Goal: Information Seeking & Learning: Find specific page/section

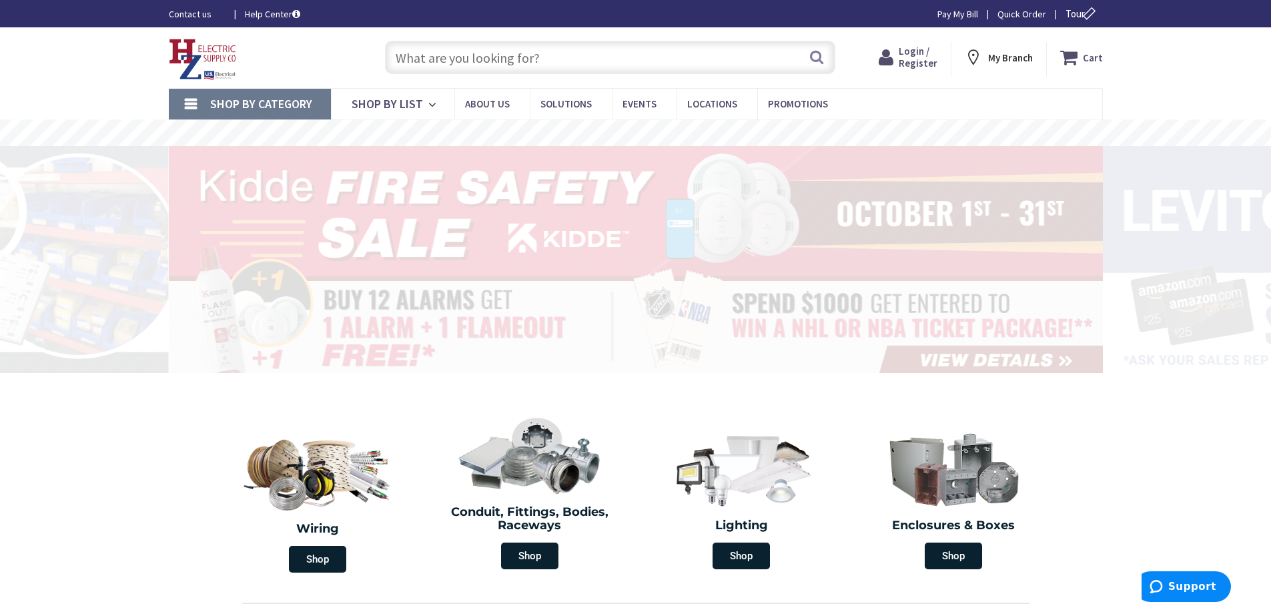
click at [927, 59] on span "Login / Register" at bounding box center [917, 57] width 39 height 25
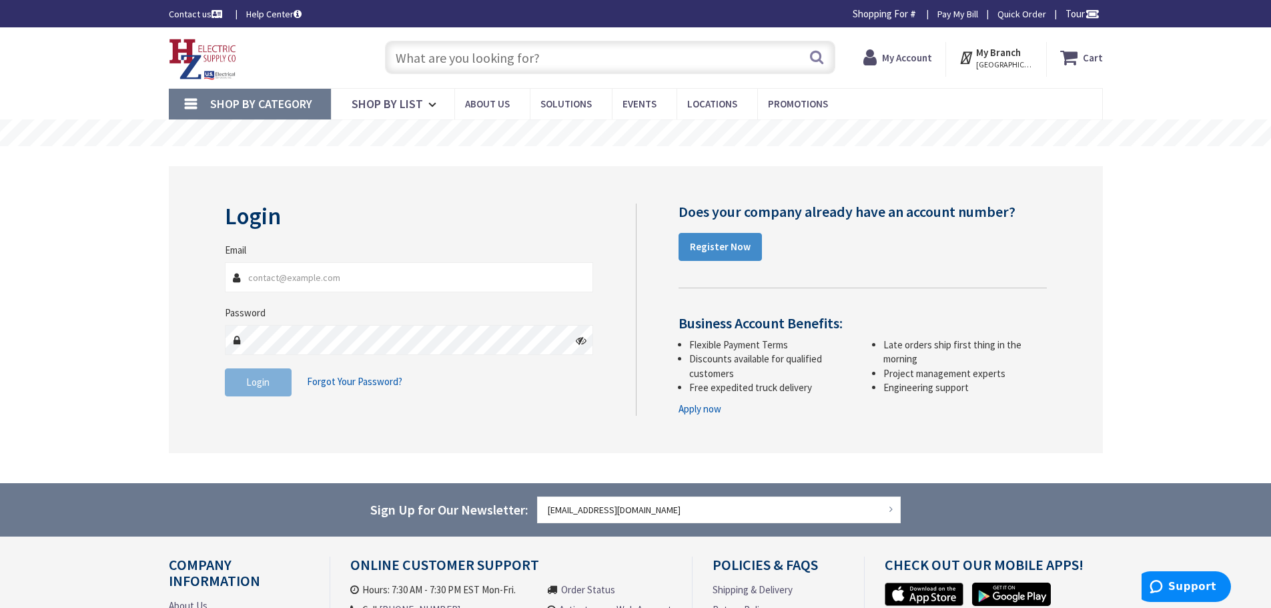
type input "[EMAIL_ADDRESS][DOMAIN_NAME]"
click at [440, 53] on input "text" at bounding box center [610, 57] width 450 height 33
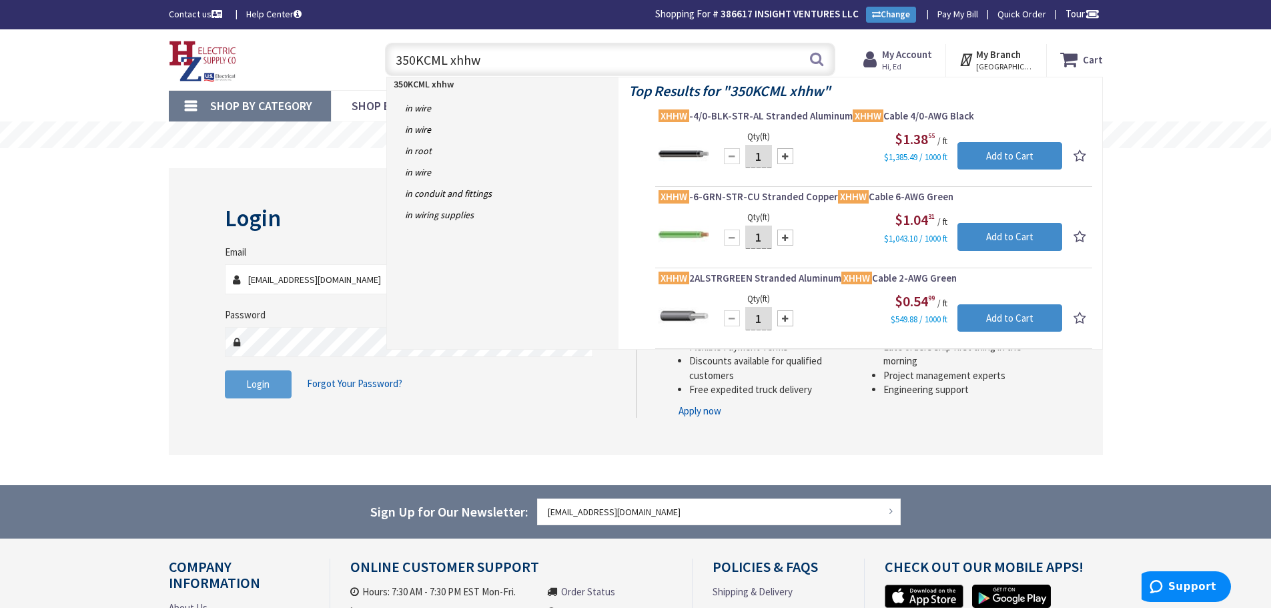
type input "350KCML xhhw"
click at [248, 383] on span "Login" at bounding box center [257, 384] width 23 height 13
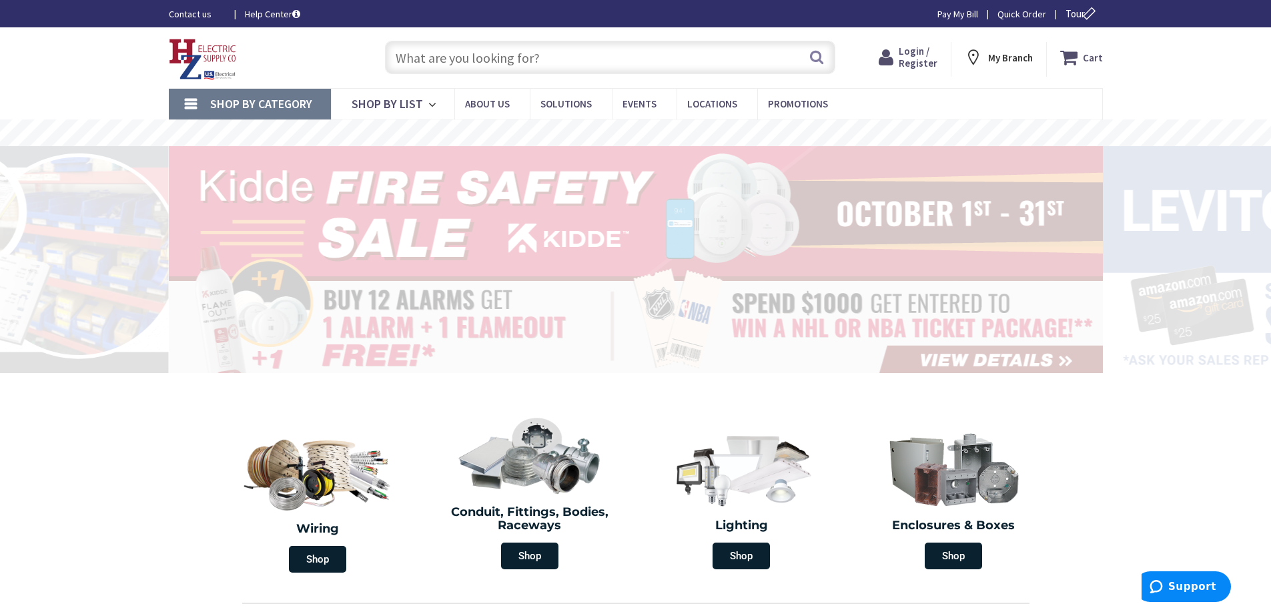
click at [447, 44] on input "text" at bounding box center [610, 57] width 450 height 33
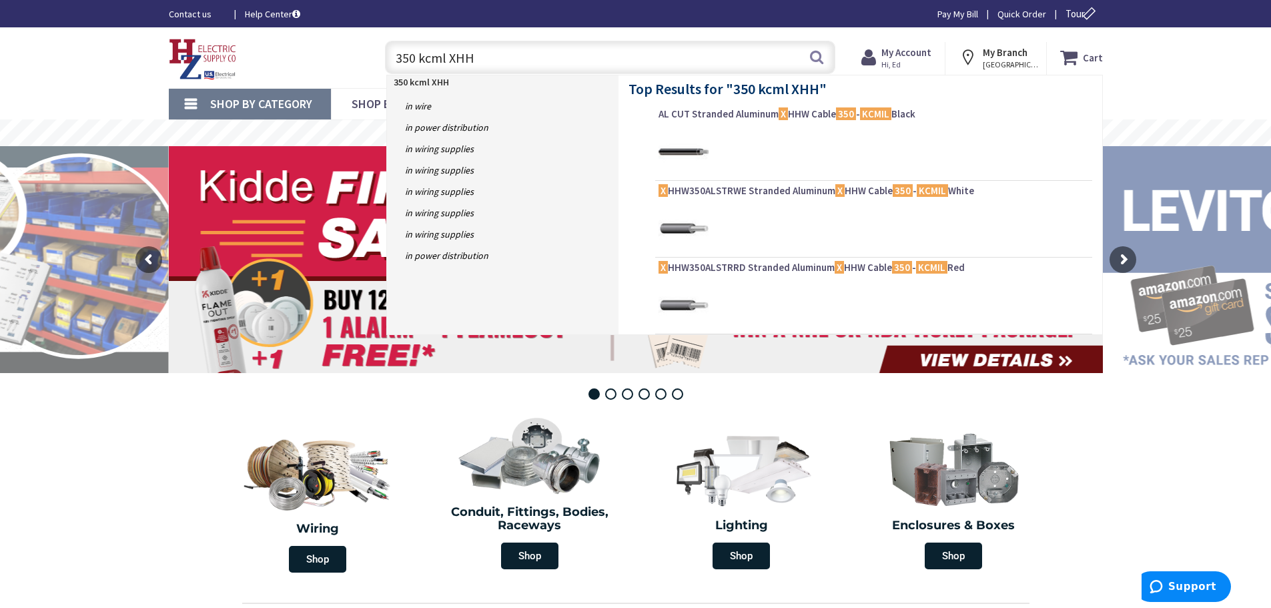
type input "350 kcml XHHW"
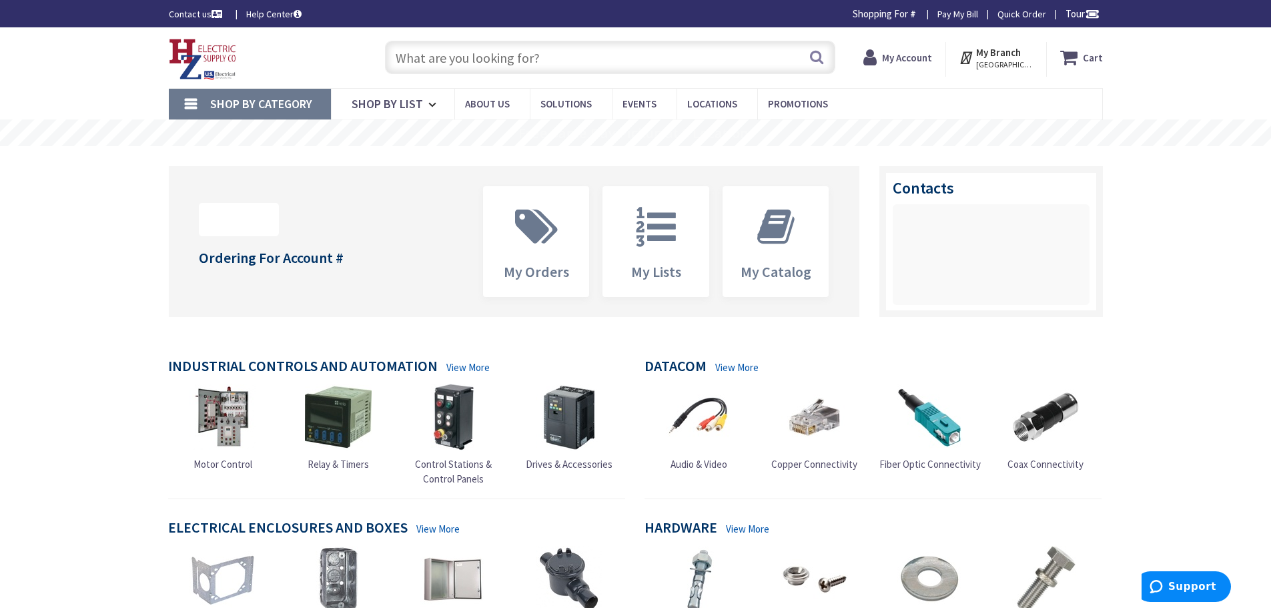
click at [901, 57] on strong "My Account" at bounding box center [907, 57] width 50 height 13
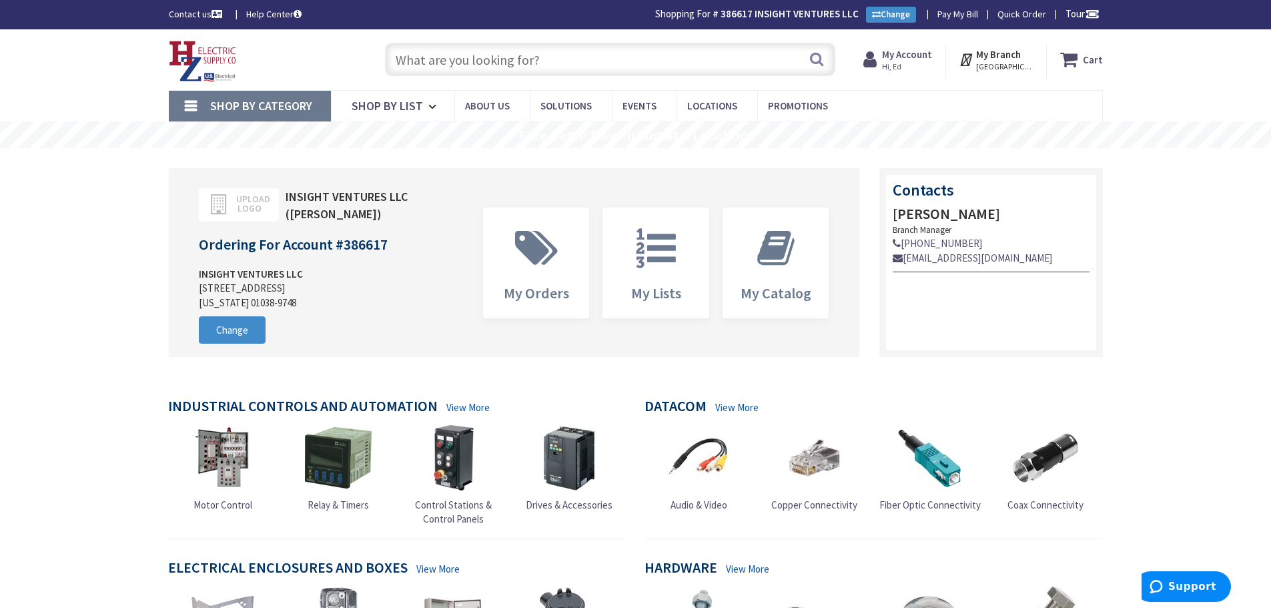
click at [490, 62] on input "text" at bounding box center [610, 59] width 450 height 33
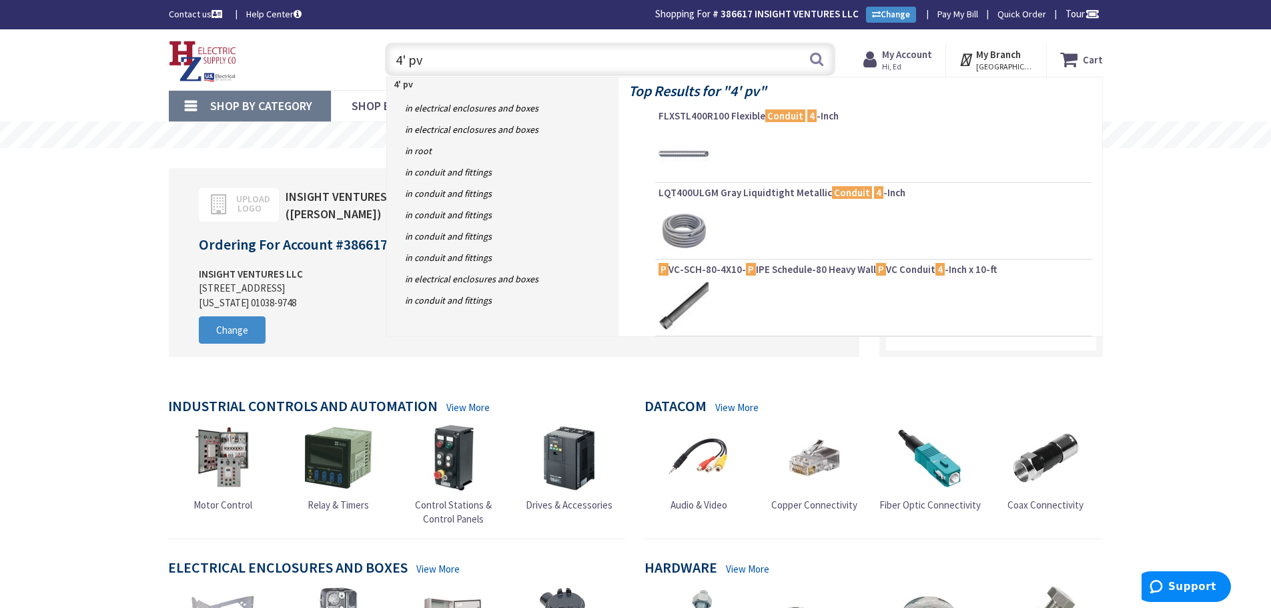
type input "4' pvc"
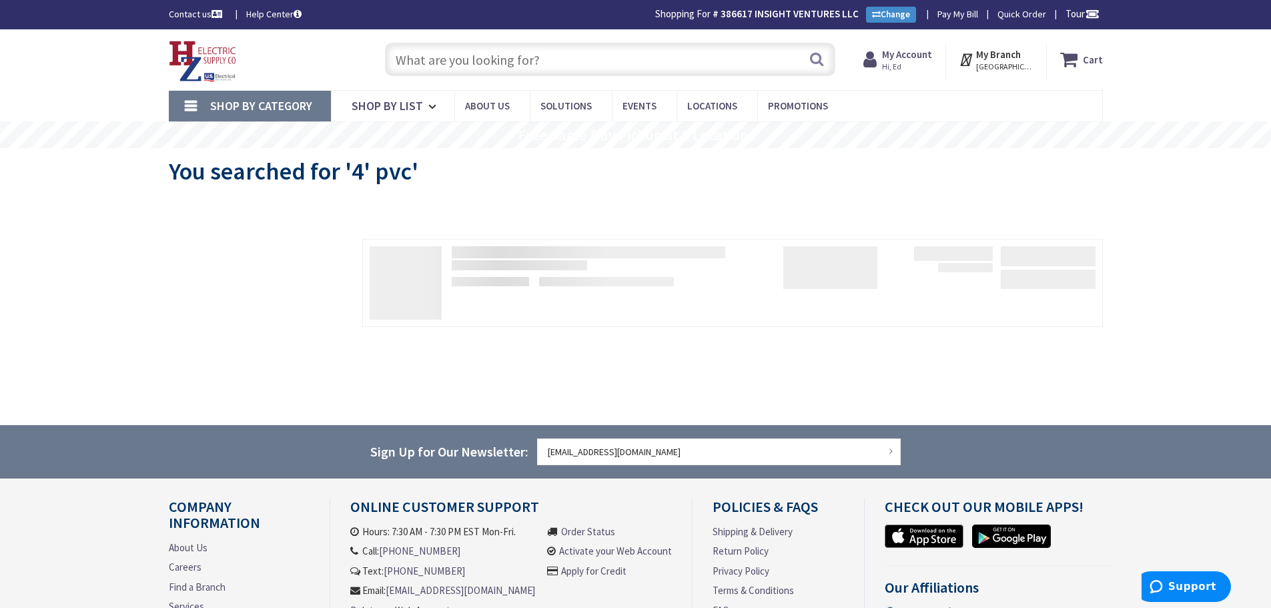
click at [507, 65] on input "text" at bounding box center [610, 59] width 450 height 33
type input """
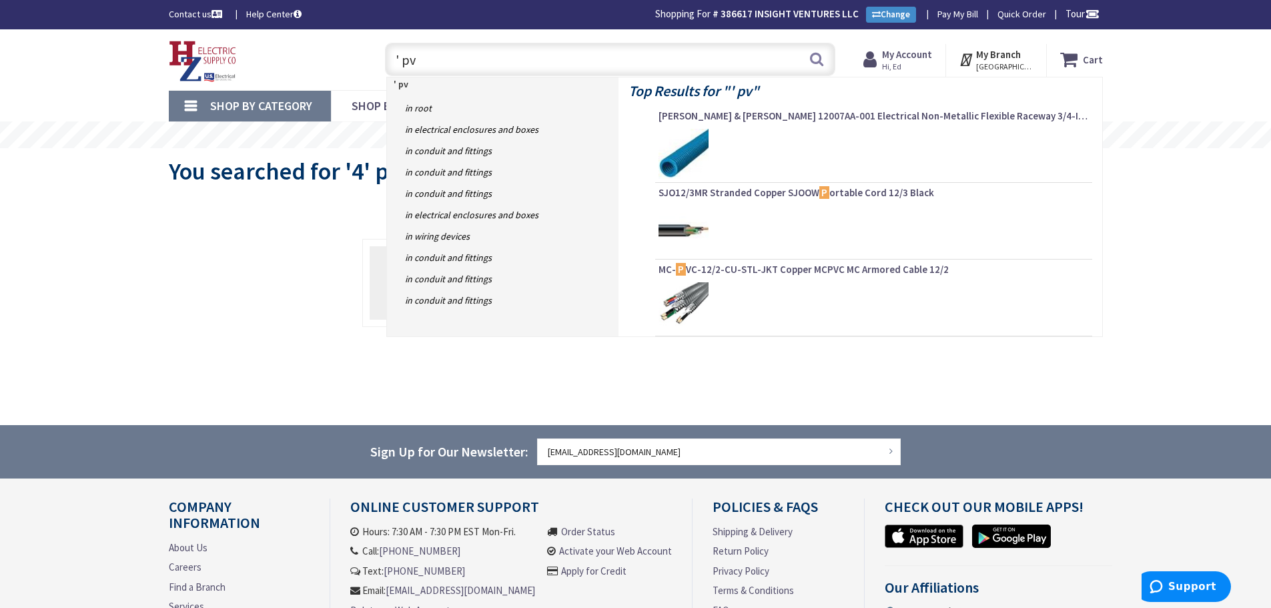
type input "' pvc"
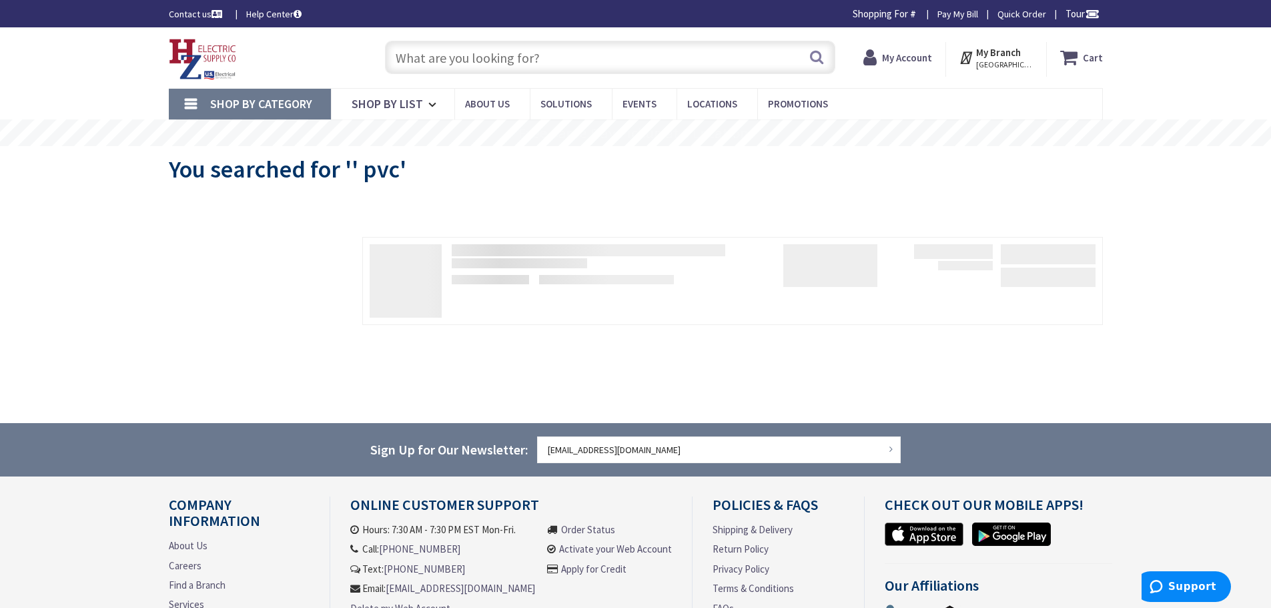
click at [425, 59] on input "text" at bounding box center [610, 57] width 450 height 33
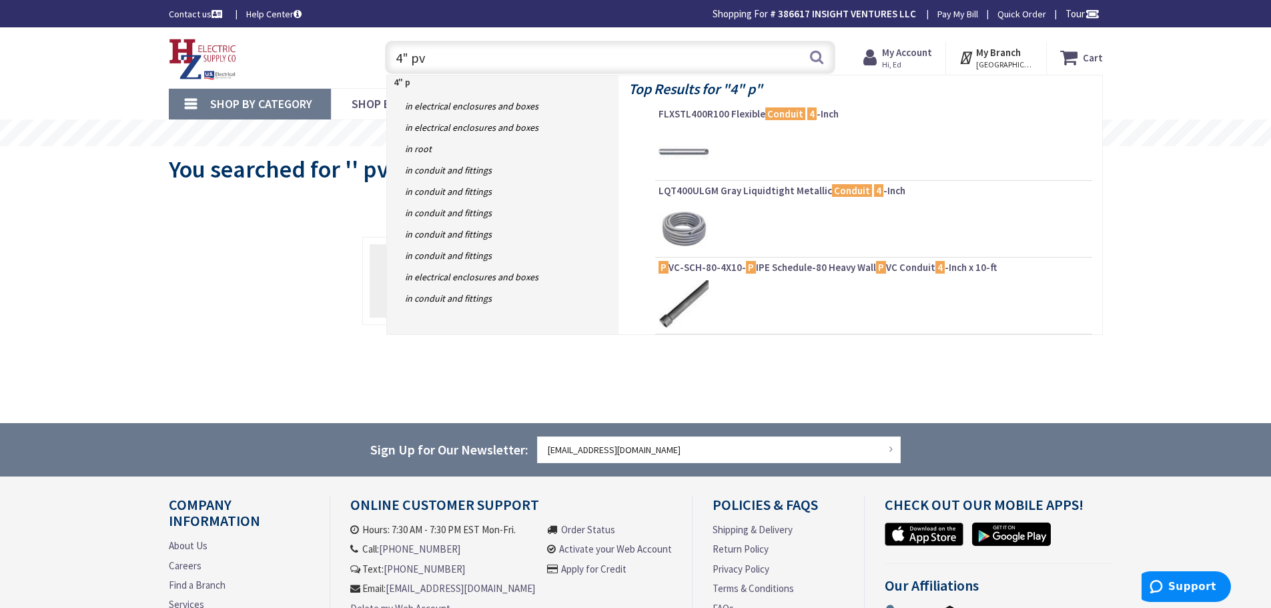
type input "4" pvc"
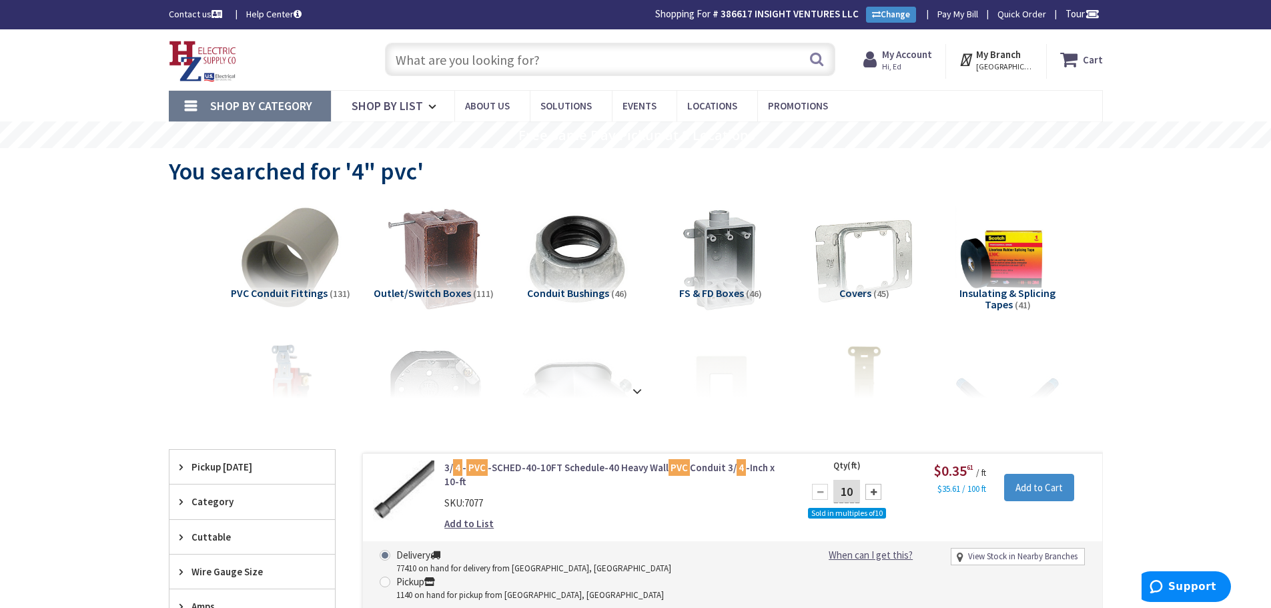
click at [477, 60] on input "text" at bounding box center [610, 59] width 450 height 33
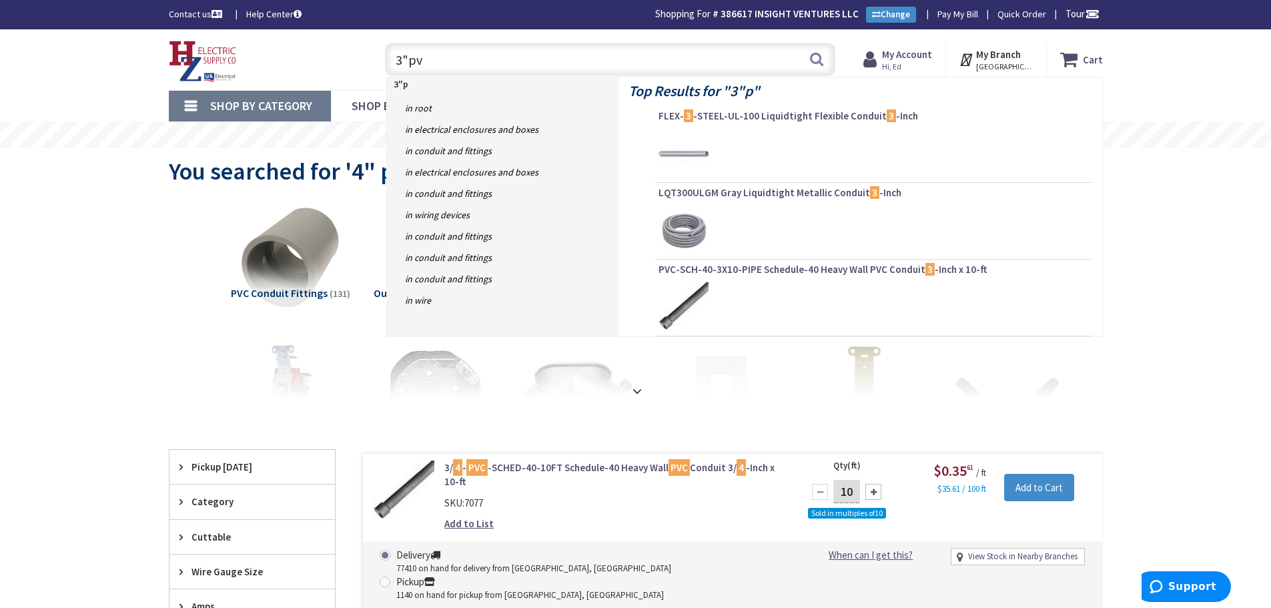
type input "3"pvc"
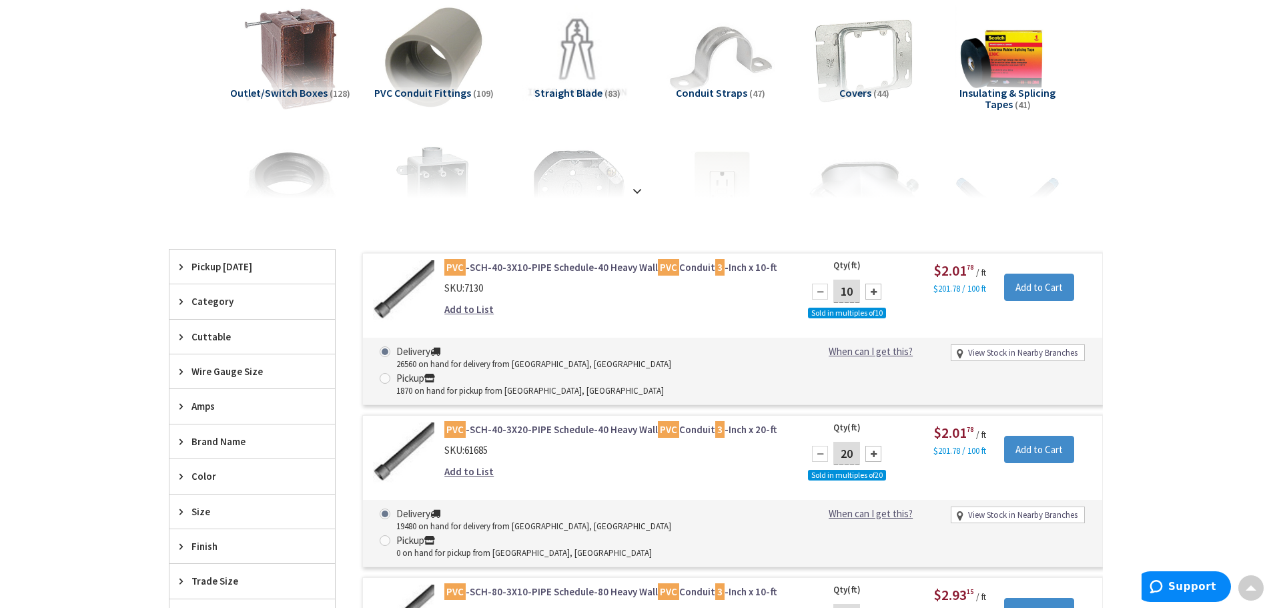
scroll to position [202, 0]
